Goal: Transaction & Acquisition: Purchase product/service

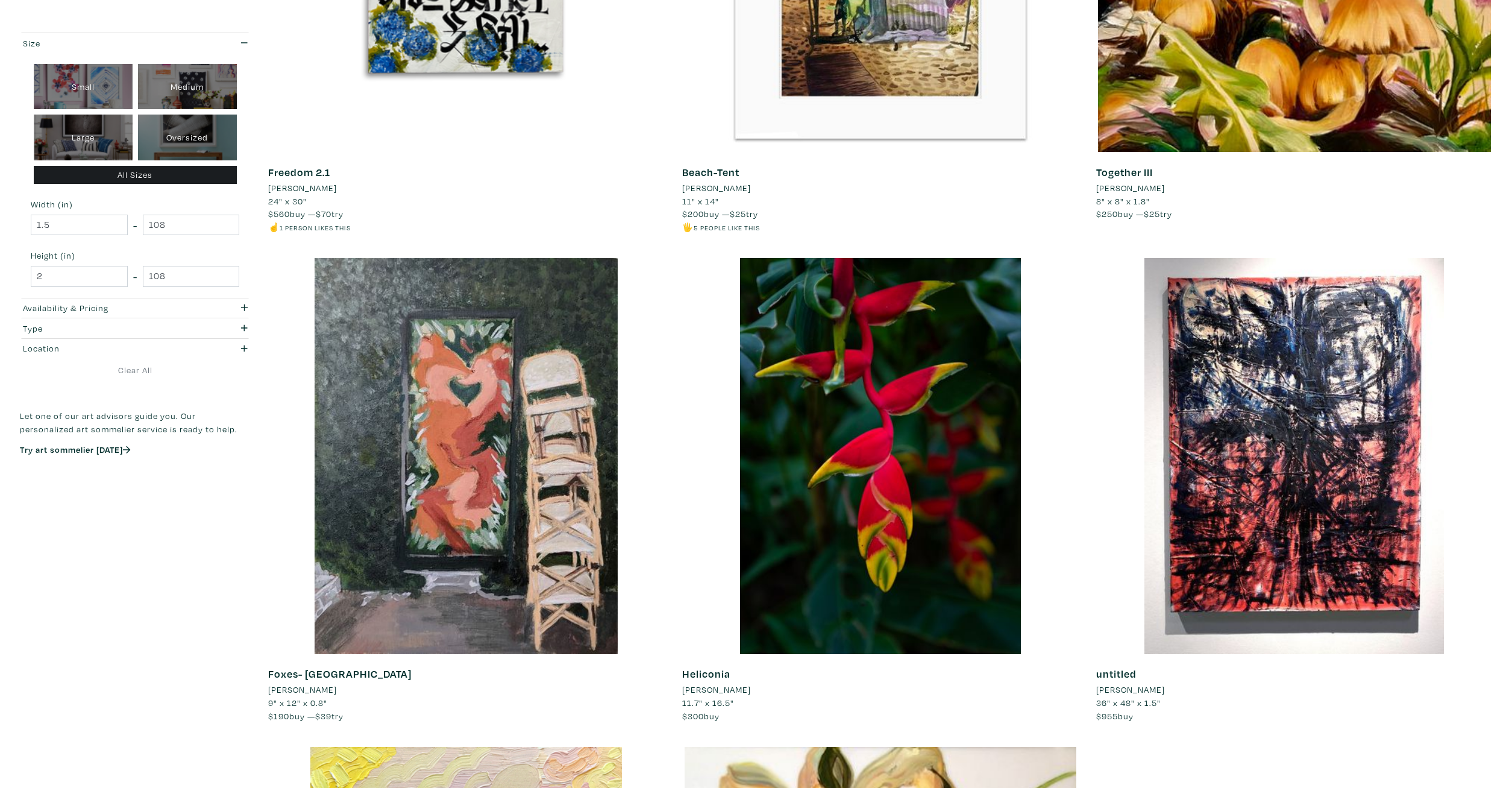
scroll to position [1169, 0]
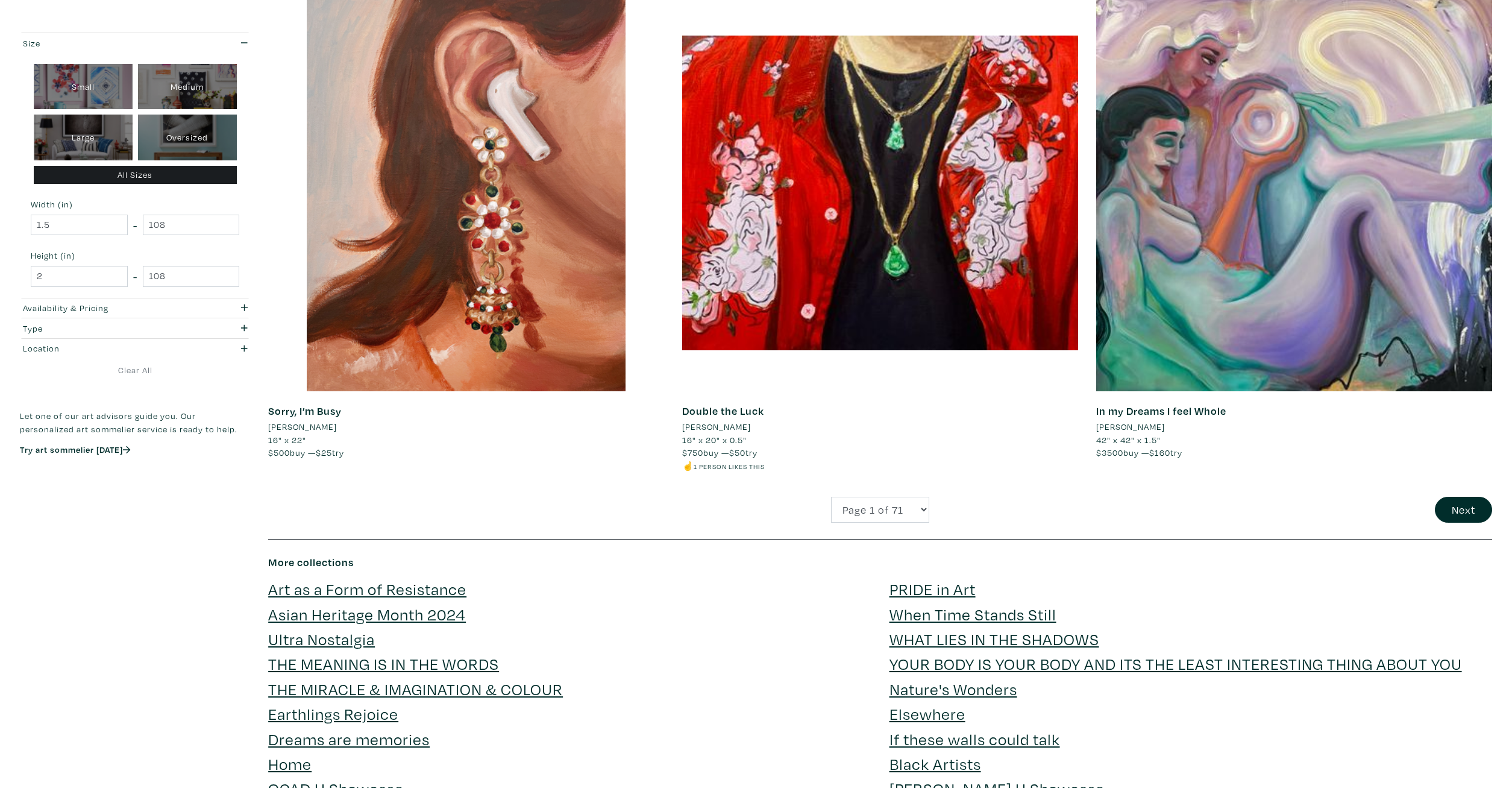
drag, startPoint x: 145, startPoint y: 527, endPoint x: 186, endPoint y: 484, distance: 59.4
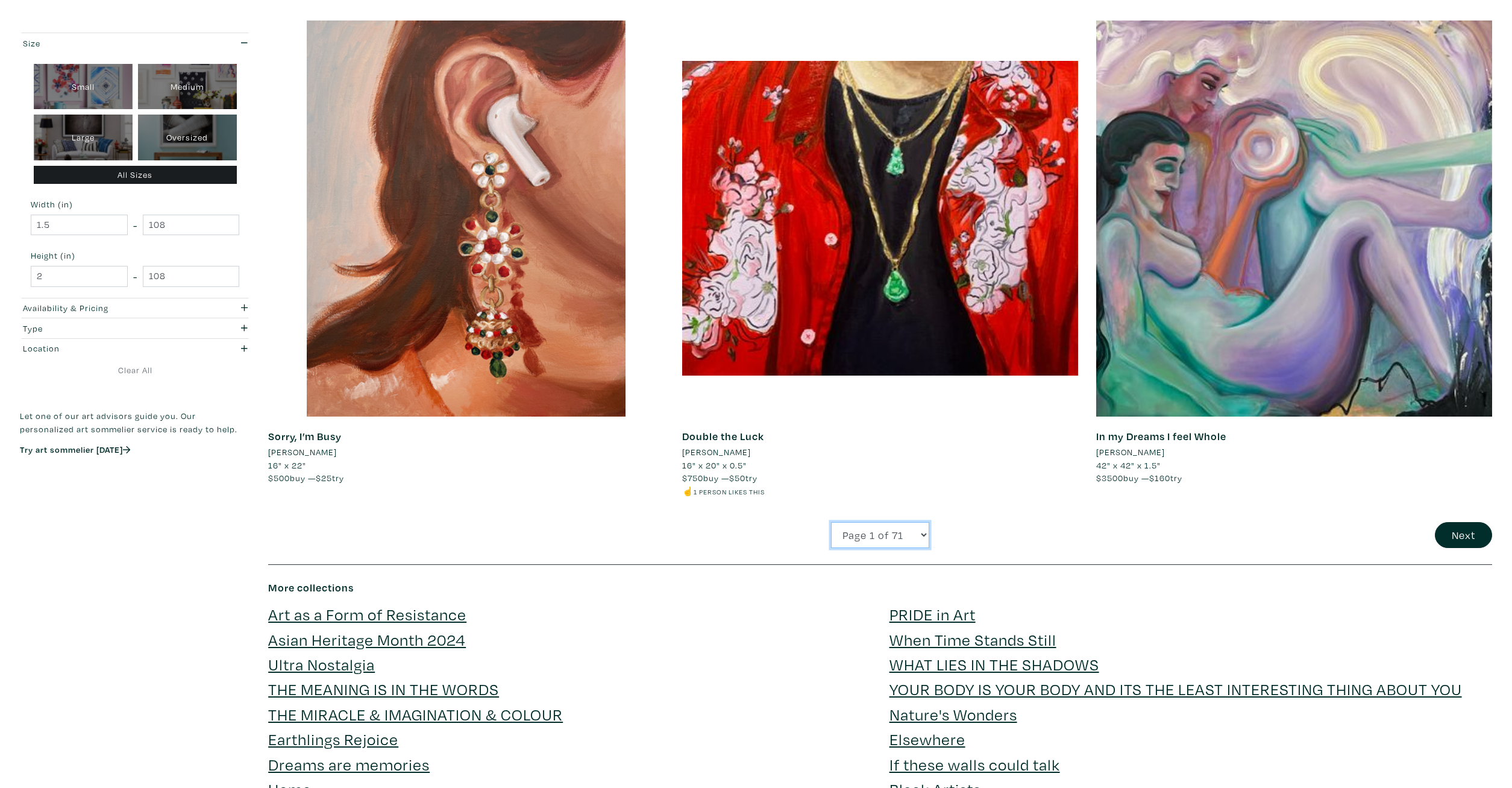
click at [831, 522] on select "Page 1 of 71 Page 2 of 71 Page 3 of 71 Page 4 of 71 Page 5 of 71 Page 6 of 71 P…" at bounding box center [880, 535] width 98 height 26
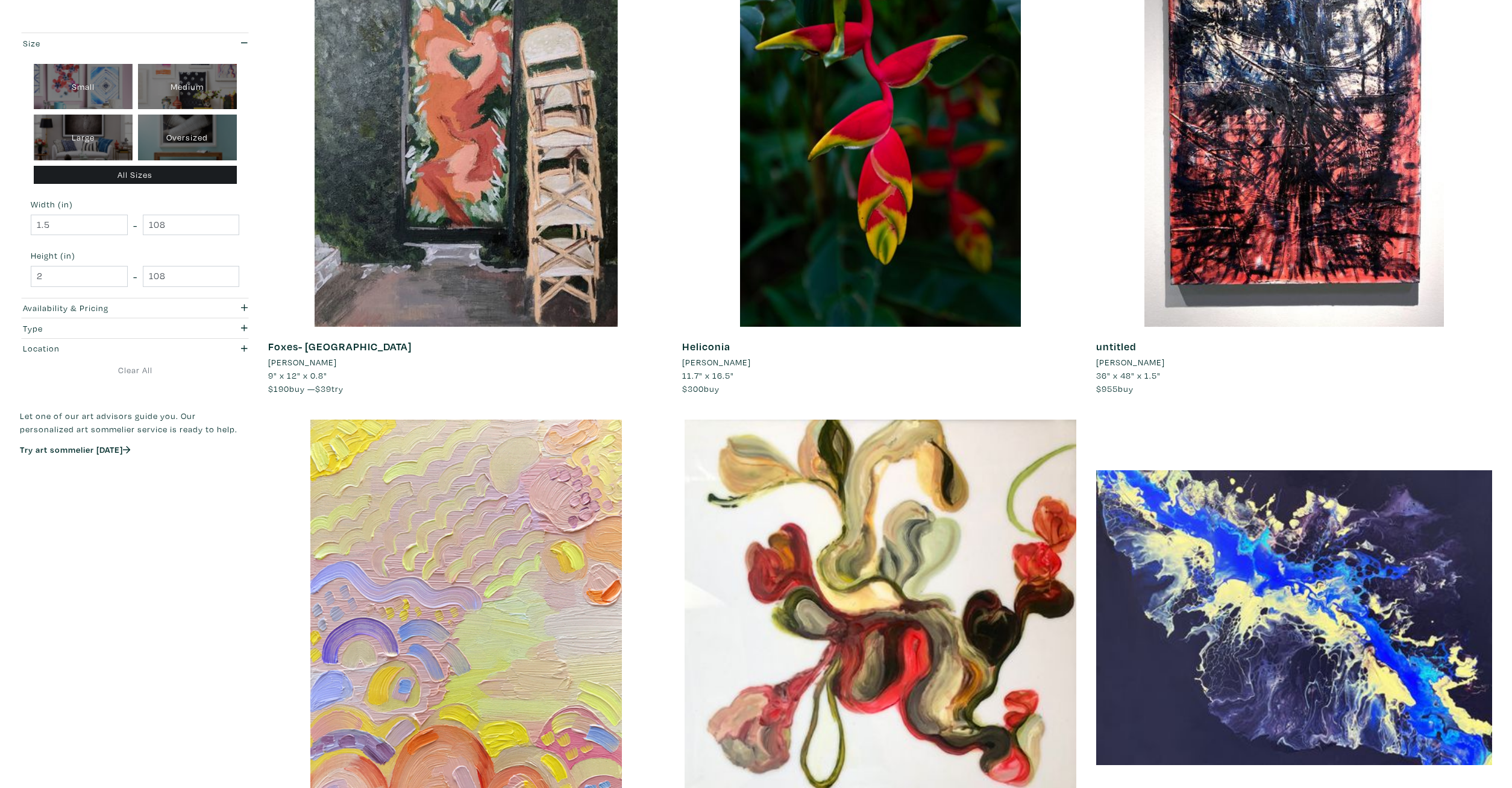
scroll to position [0, 0]
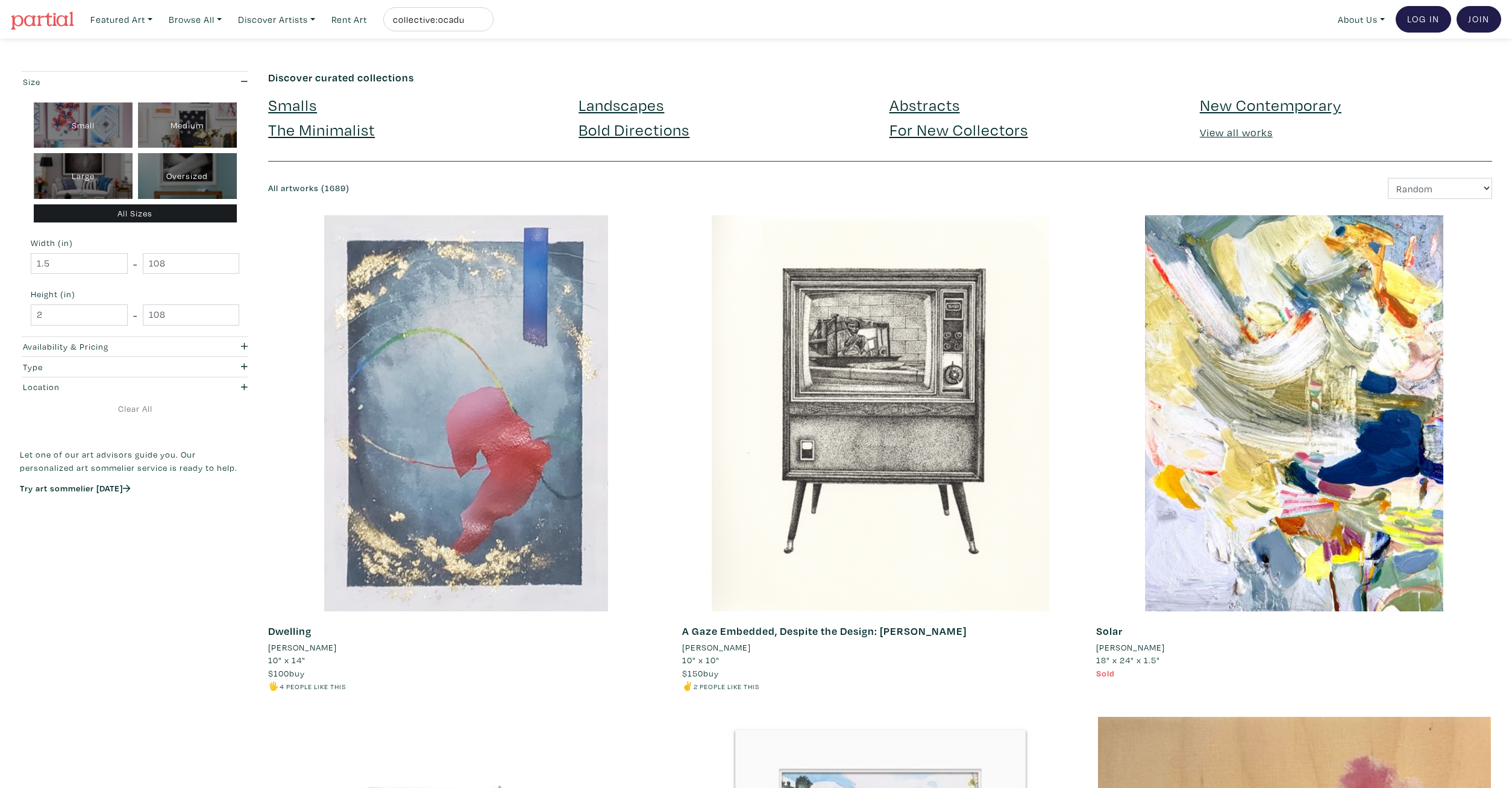
drag, startPoint x: 596, startPoint y: 683, endPoint x: 511, endPoint y: 342, distance: 351.4
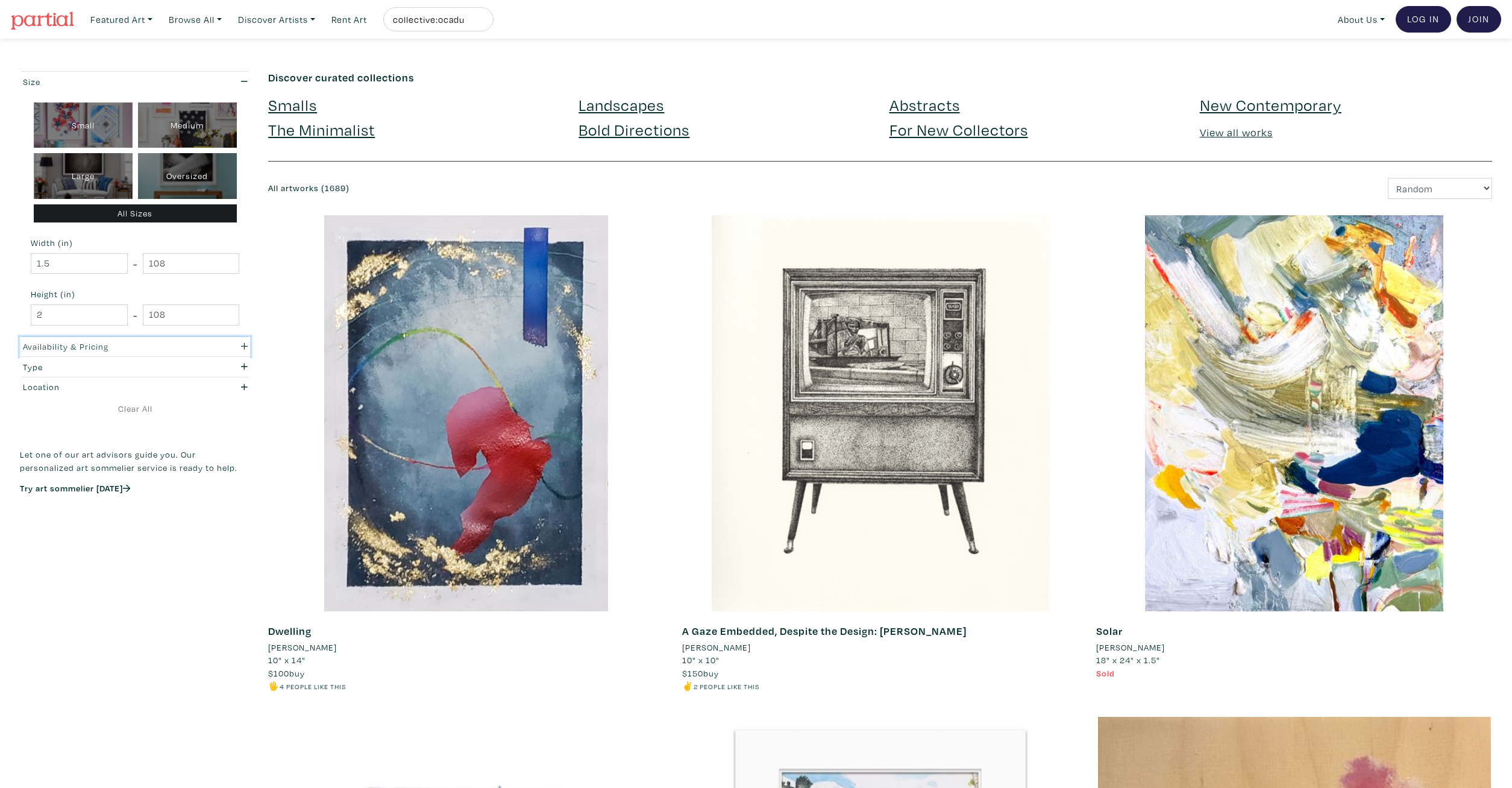
click at [247, 343] on icon "button" at bounding box center [245, 346] width 7 height 8
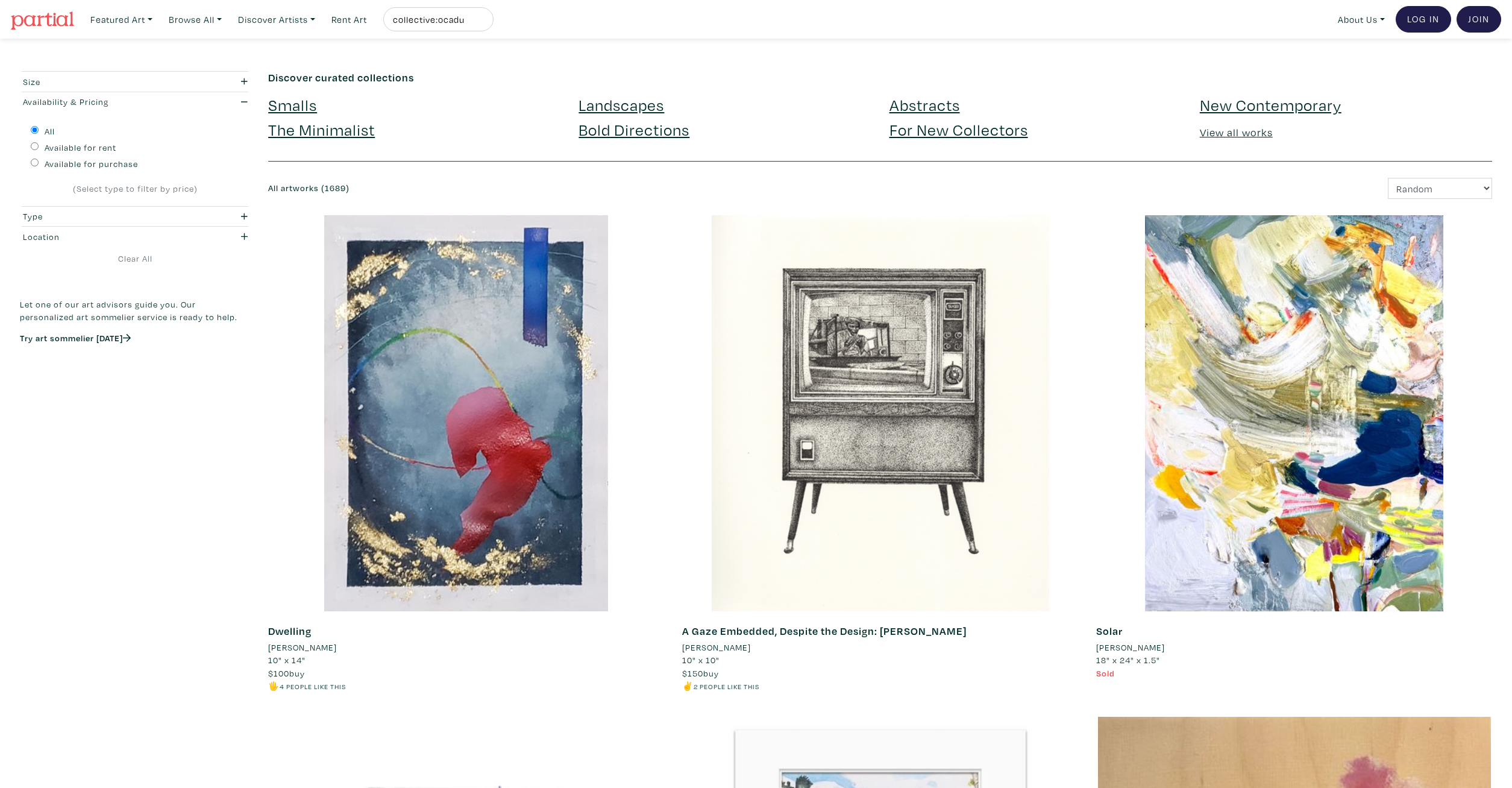
click at [93, 167] on label "Available for purchase" at bounding box center [91, 163] width 93 height 13
click at [38, 167] on input "Available for purchase" at bounding box center [34, 162] width 8 height 8
radio input "true"
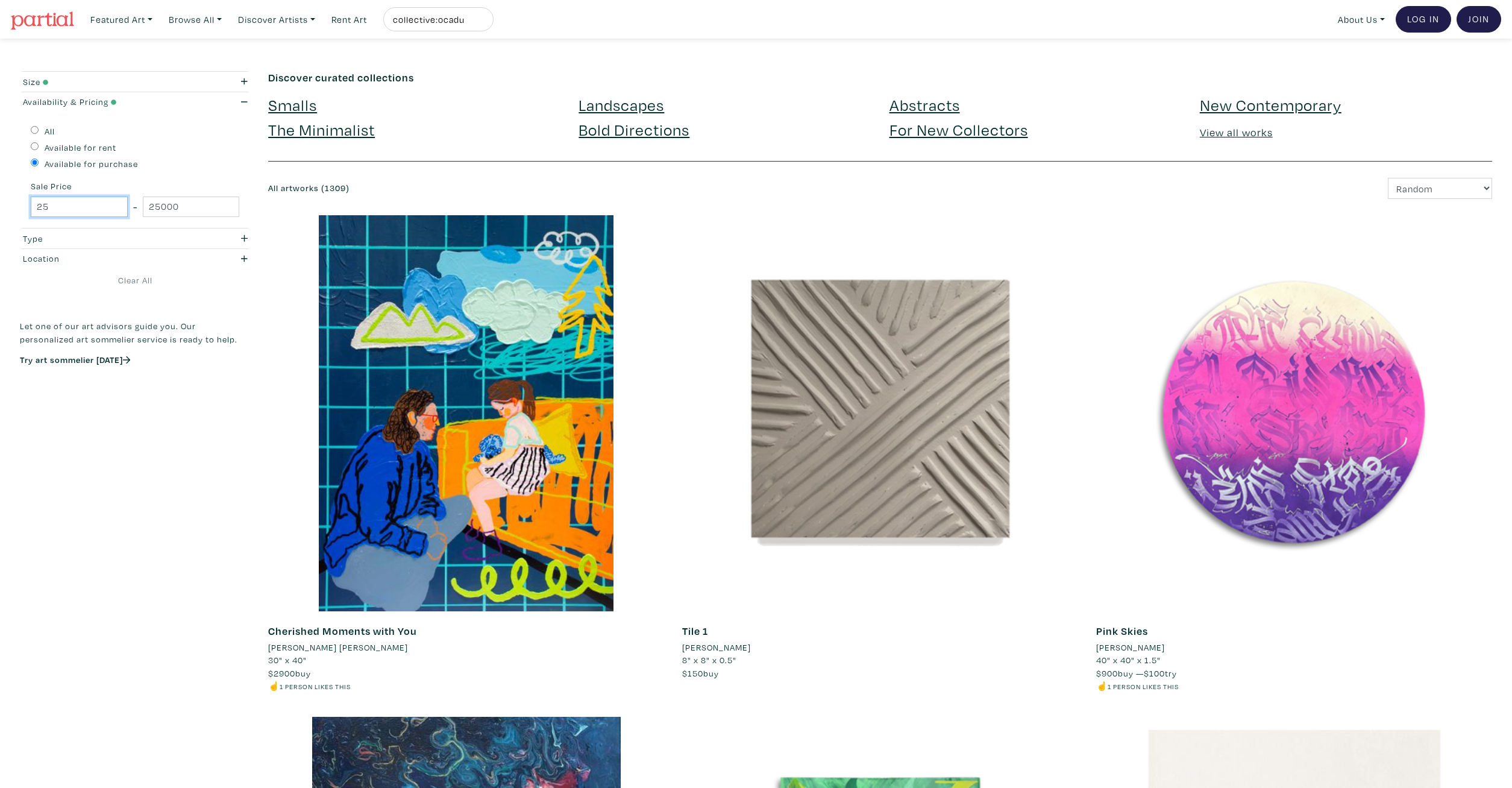
drag, startPoint x: 83, startPoint y: 208, endPoint x: -31, endPoint y: 199, distance: 114.4
click at [31, 199] on input "25" at bounding box center [80, 207] width 97 height 21
type input "300"
click at [178, 207] on input "25000" at bounding box center [191, 207] width 97 height 21
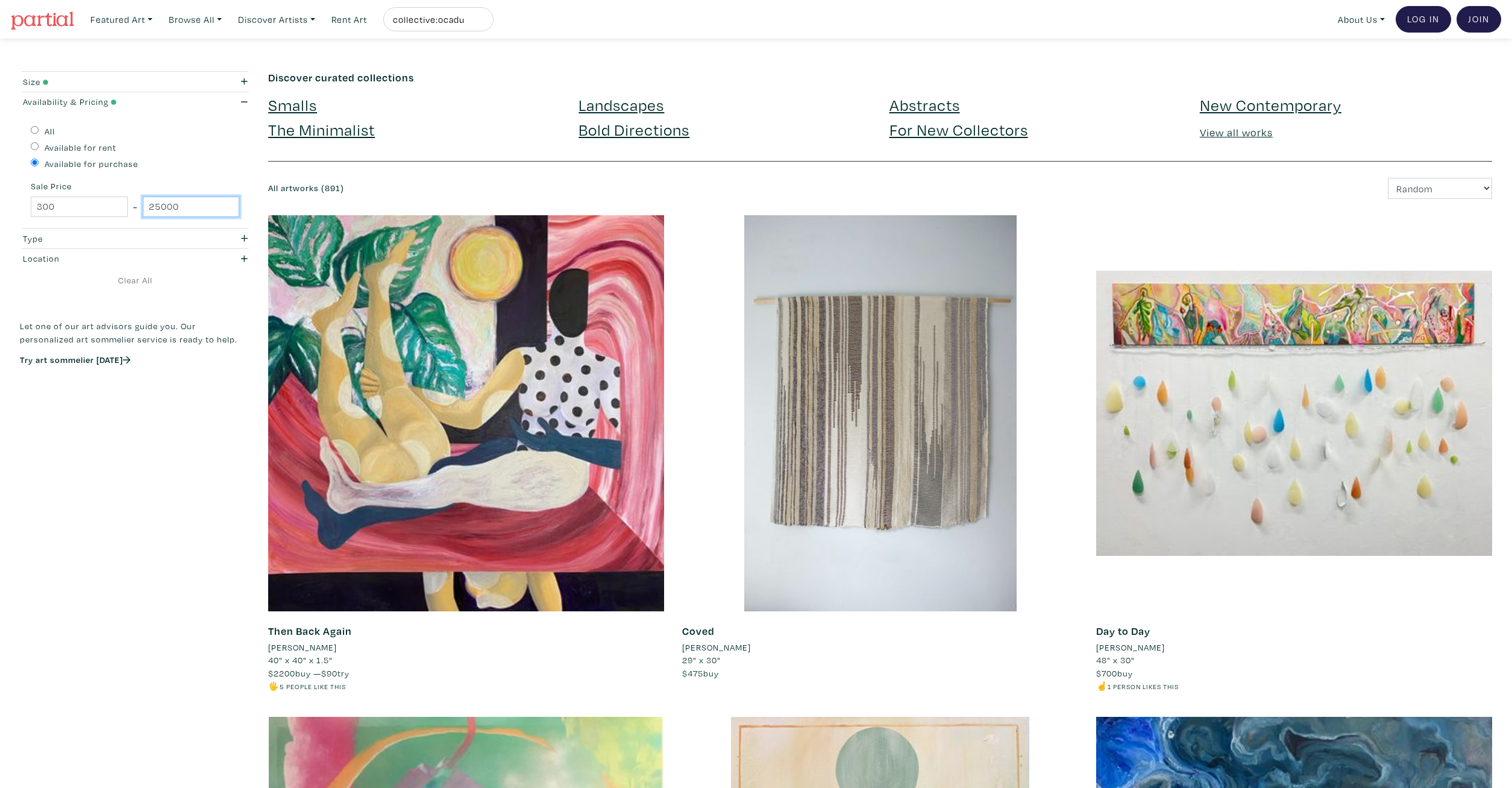
drag, startPoint x: 194, startPoint y: 206, endPoint x: 123, endPoint y: 202, distance: 71.1
click at [143, 202] on input "25000" at bounding box center [191, 207] width 97 height 21
type input "500"
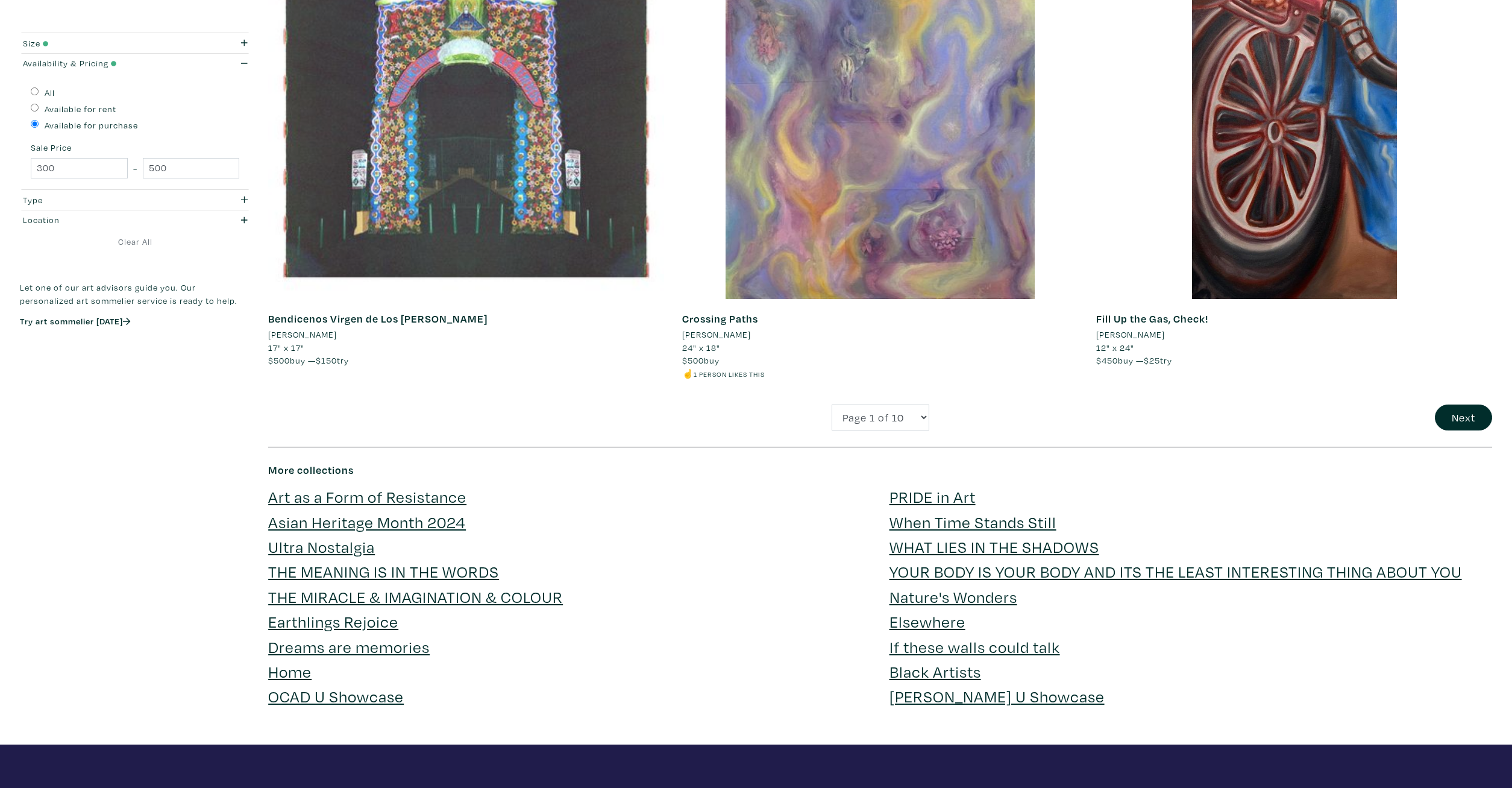
scroll to position [4121, 0]
